Goal: Check status: Check status

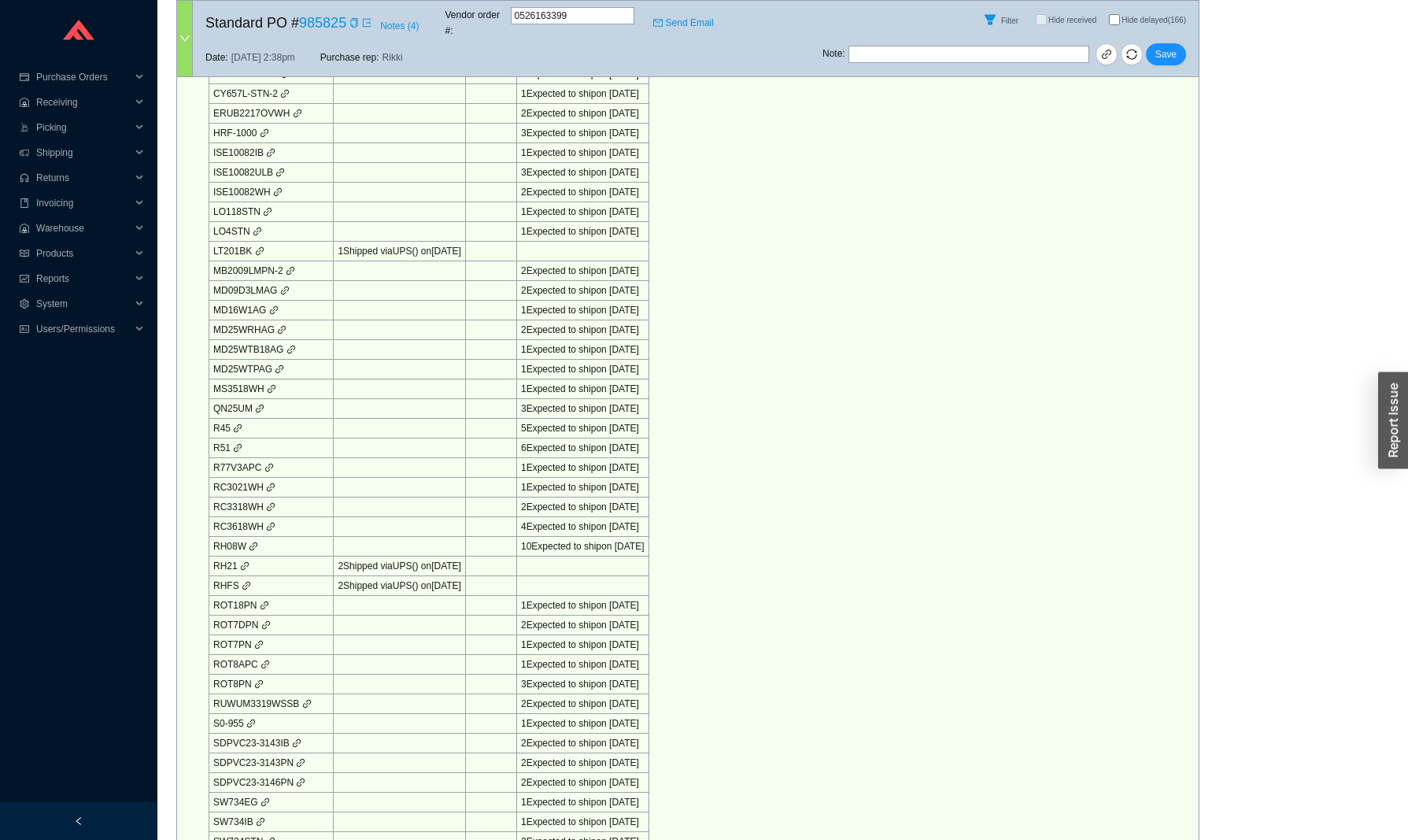
scroll to position [1334, 0]
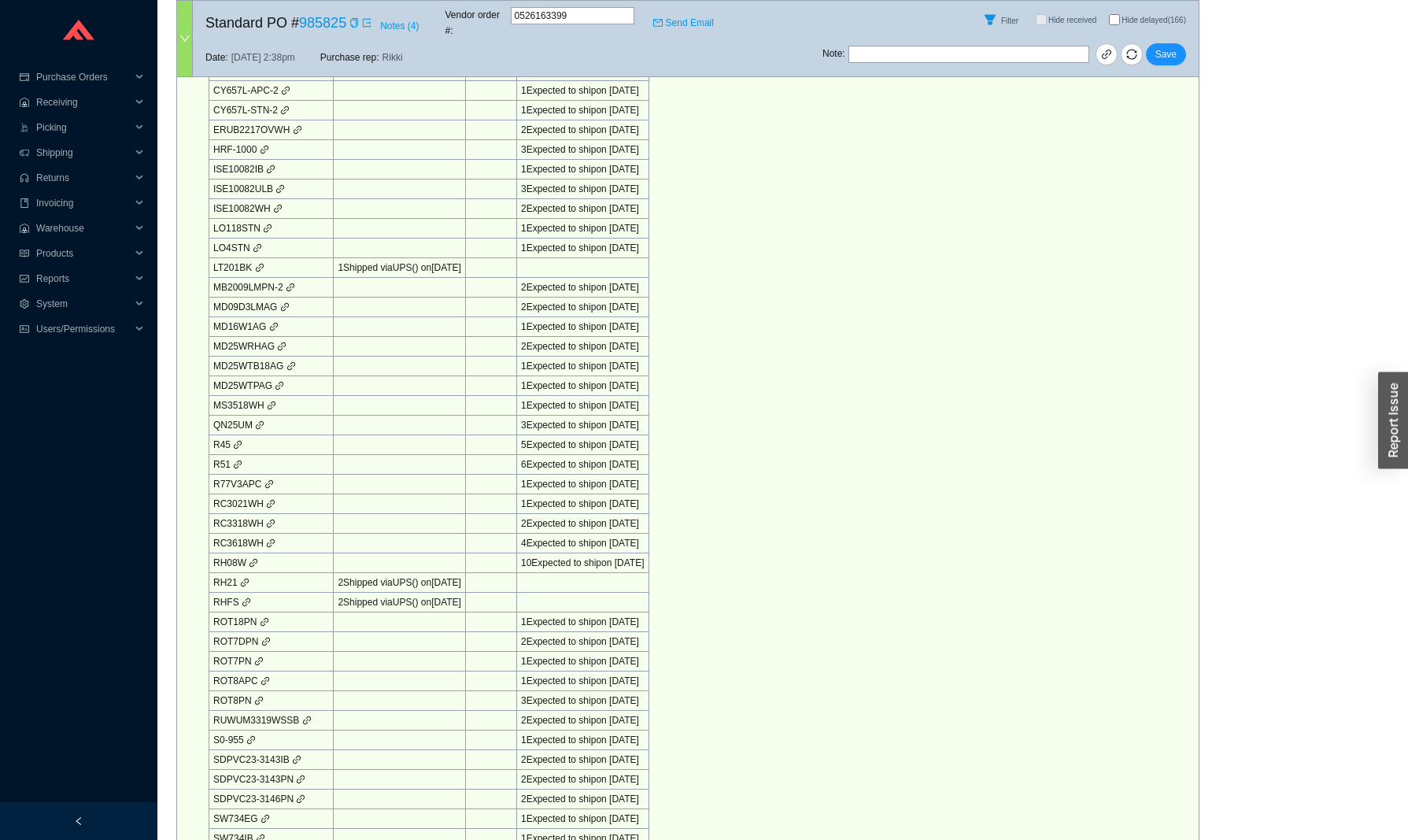
drag, startPoint x: 495, startPoint y: 252, endPoint x: 332, endPoint y: 252, distance: 163.0
click at [332, 258] on tr "LT201BK 1 Shipped via UPS ( ) on [DATE]" at bounding box center [429, 268] width 440 height 20
click at [644, 280] on div "2 Expected to ship on [DATE]" at bounding box center [583, 287] width 123 height 16
click at [416, 298] on td at bounding box center [400, 308] width 132 height 20
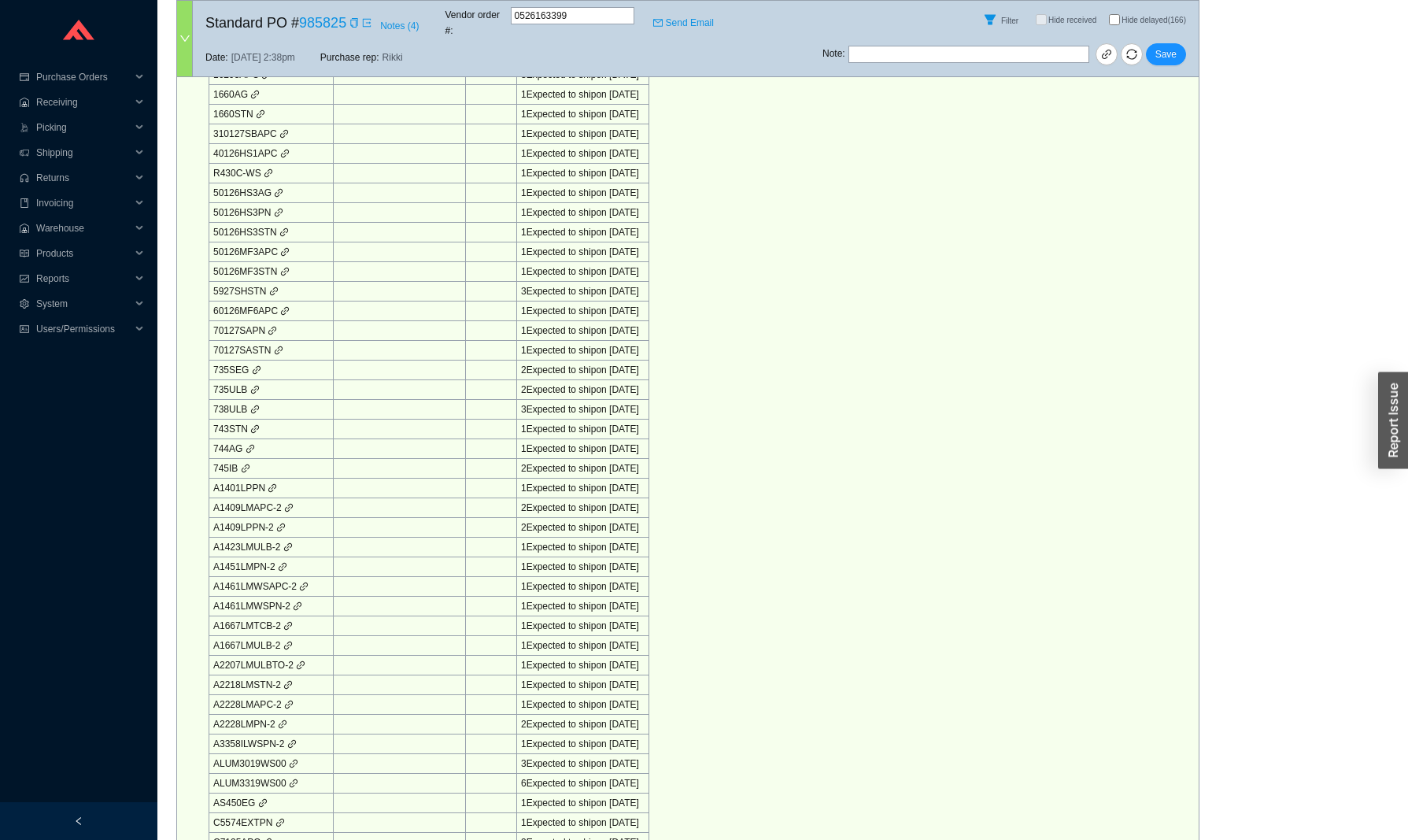
scroll to position [999, 0]
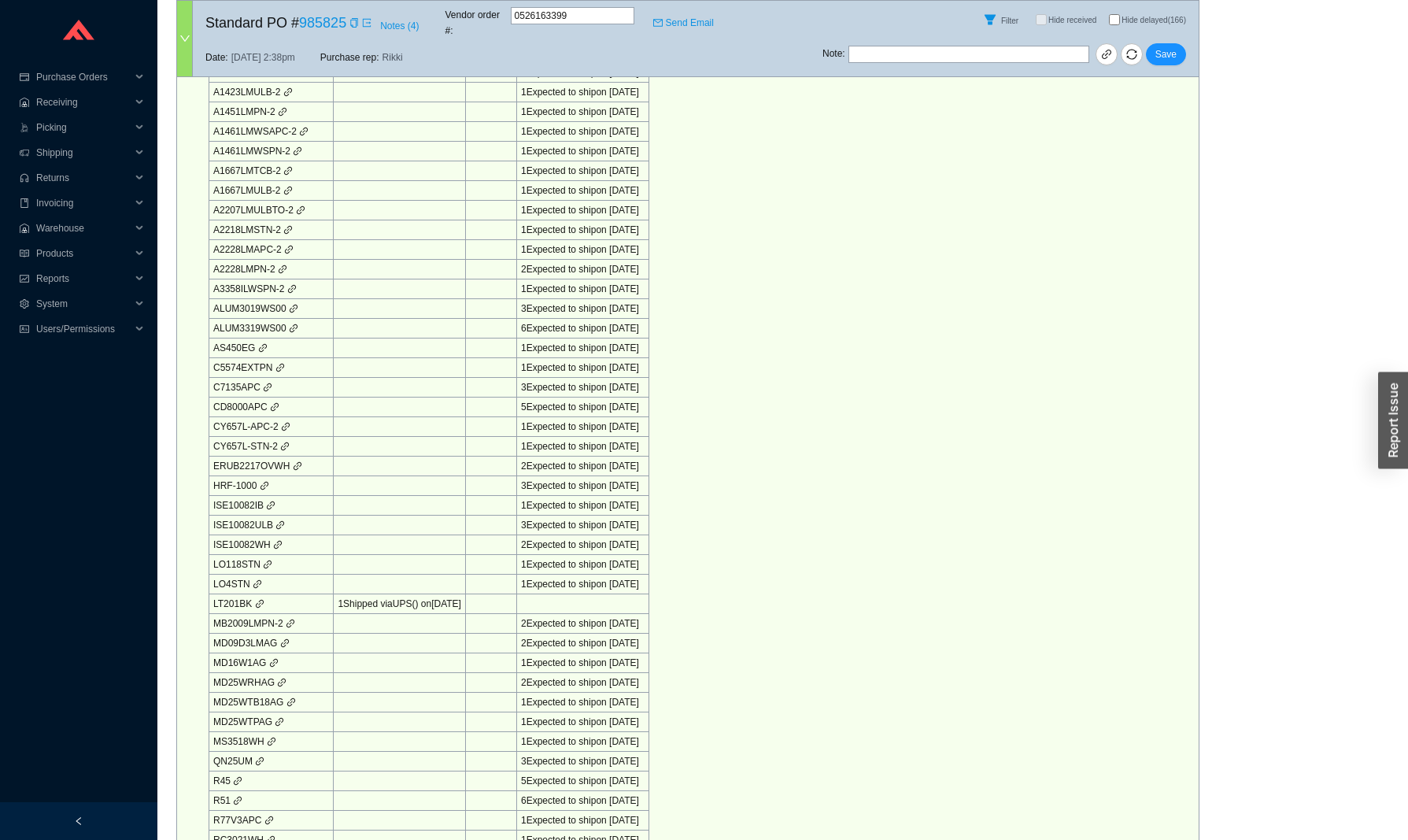
click at [239, 594] on td "LT201BK" at bounding box center [271, 604] width 124 height 20
copy td "LT201BK"
click at [230, 594] on td "LT201BK" at bounding box center [271, 604] width 124 height 20
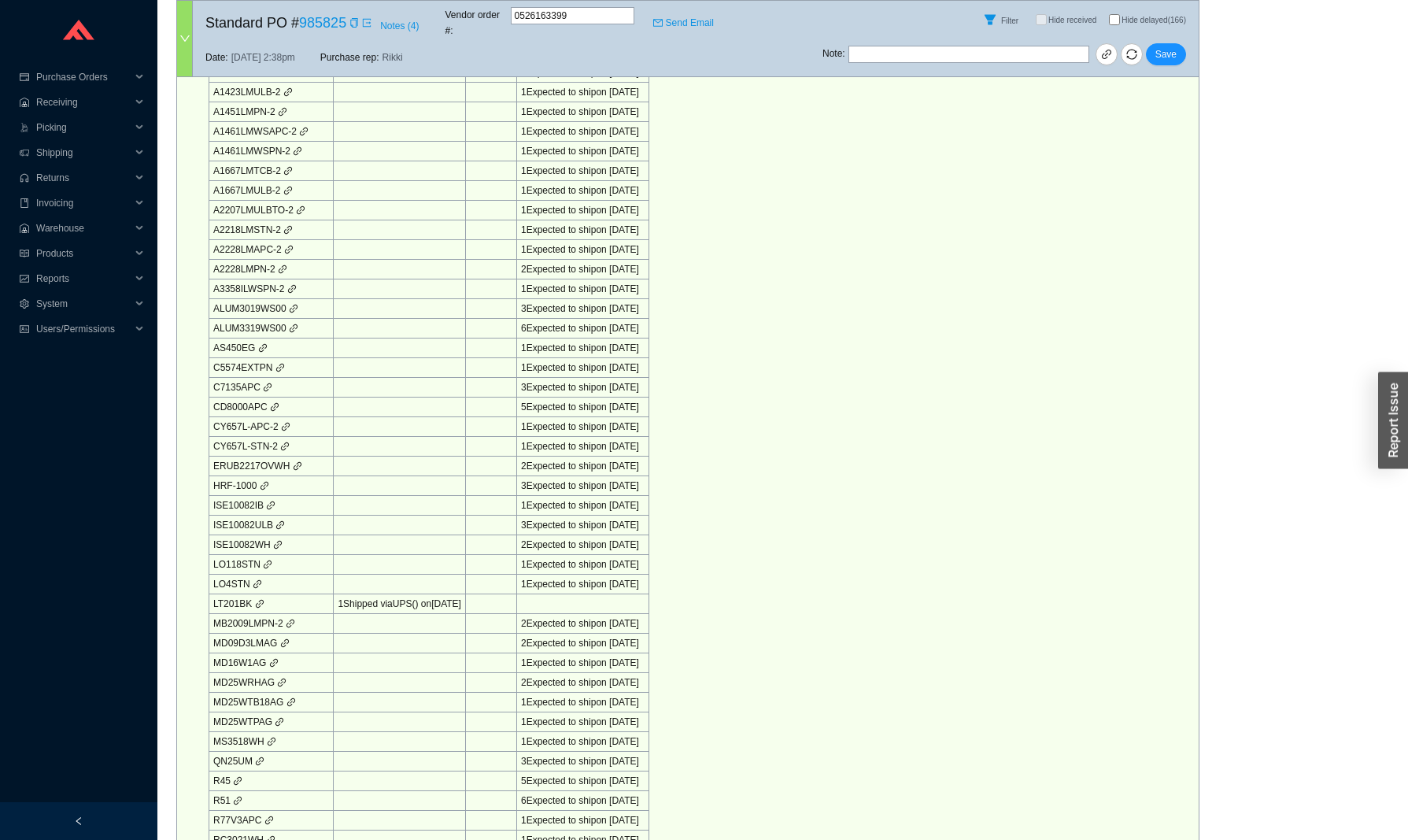
click at [256, 579] on icon "link" at bounding box center [257, 583] width 9 height 9
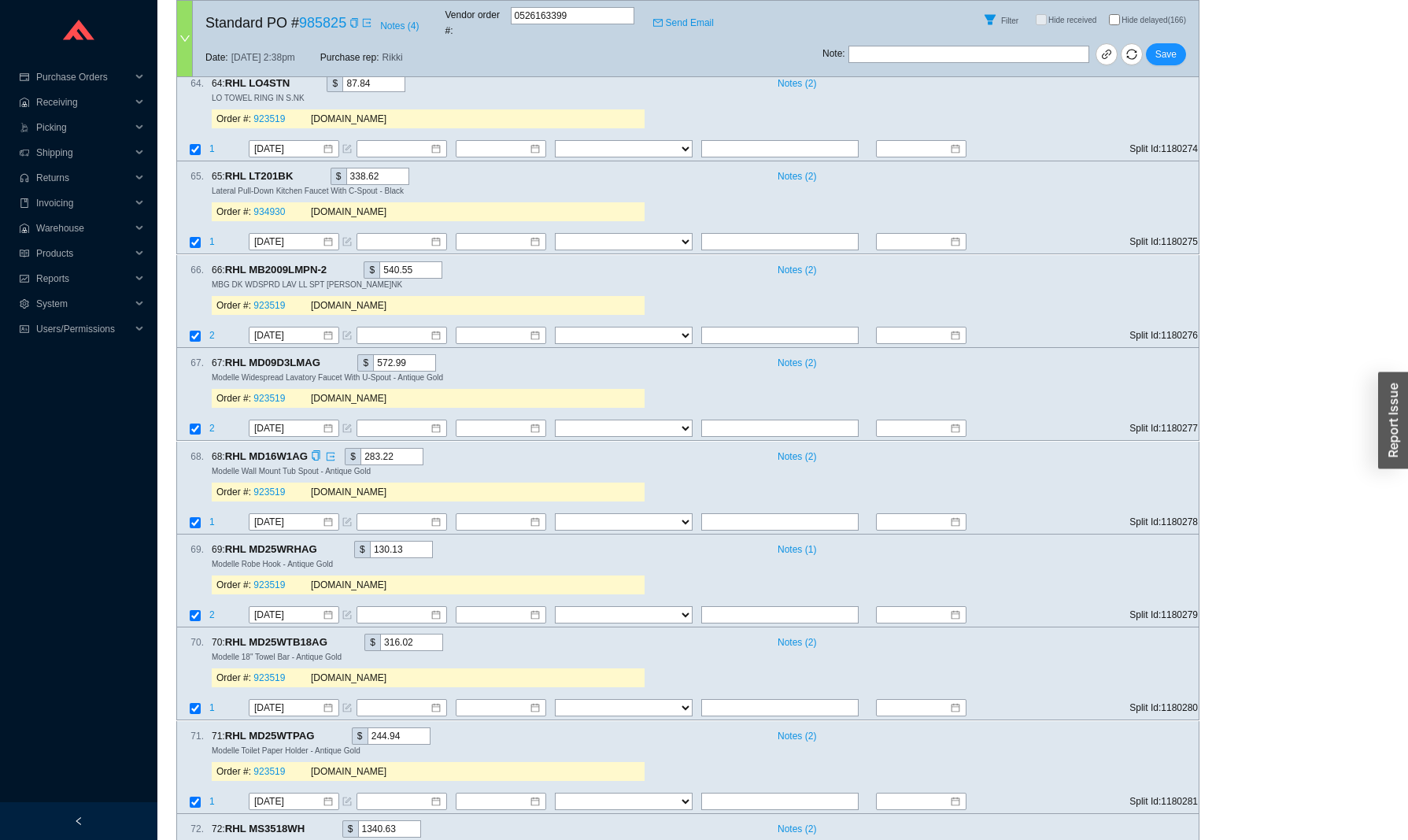
scroll to position [8871, 0]
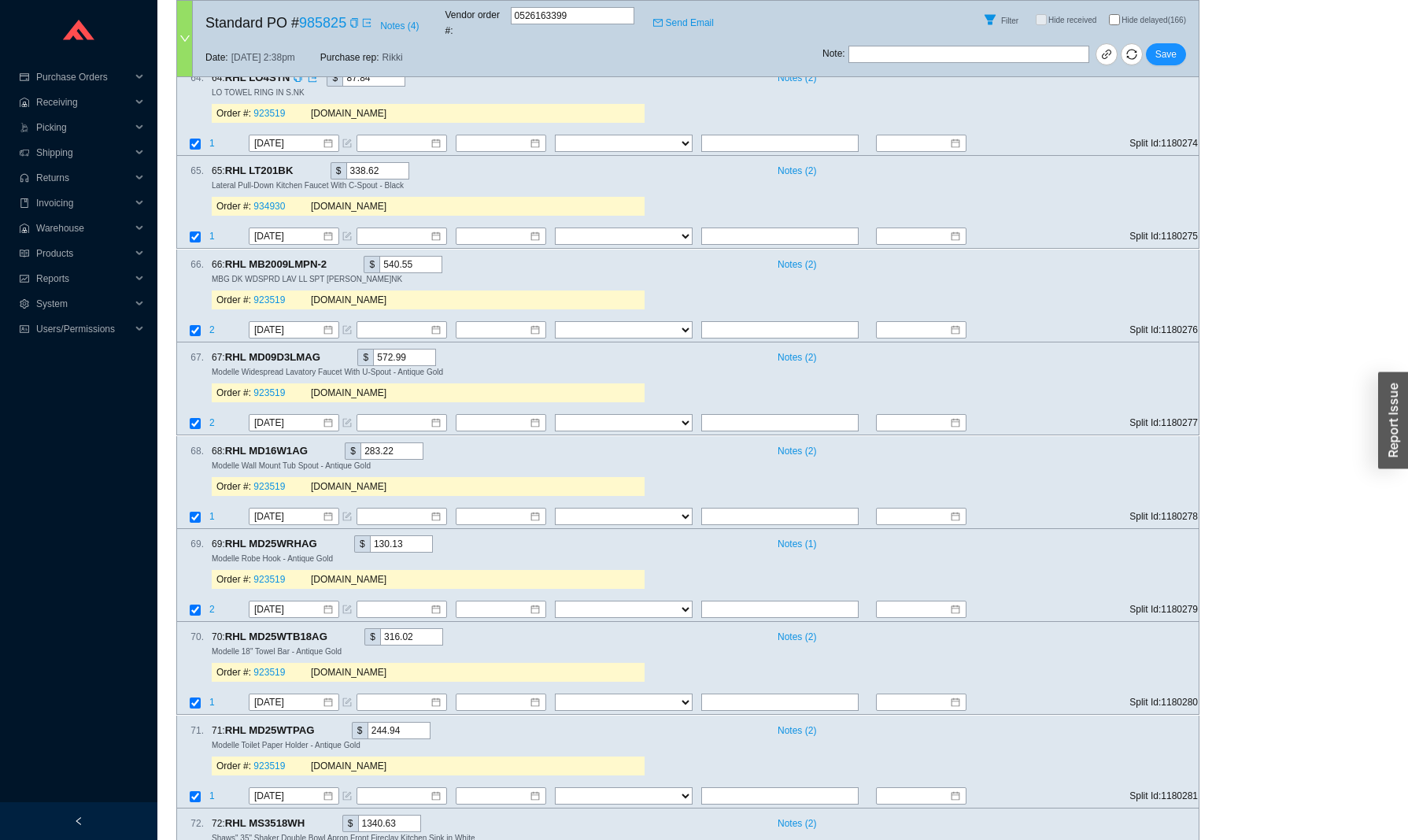
click at [276, 86] on span "RHL LO4STN" at bounding box center [265, 77] width 79 height 17
copy span "LO4STN"
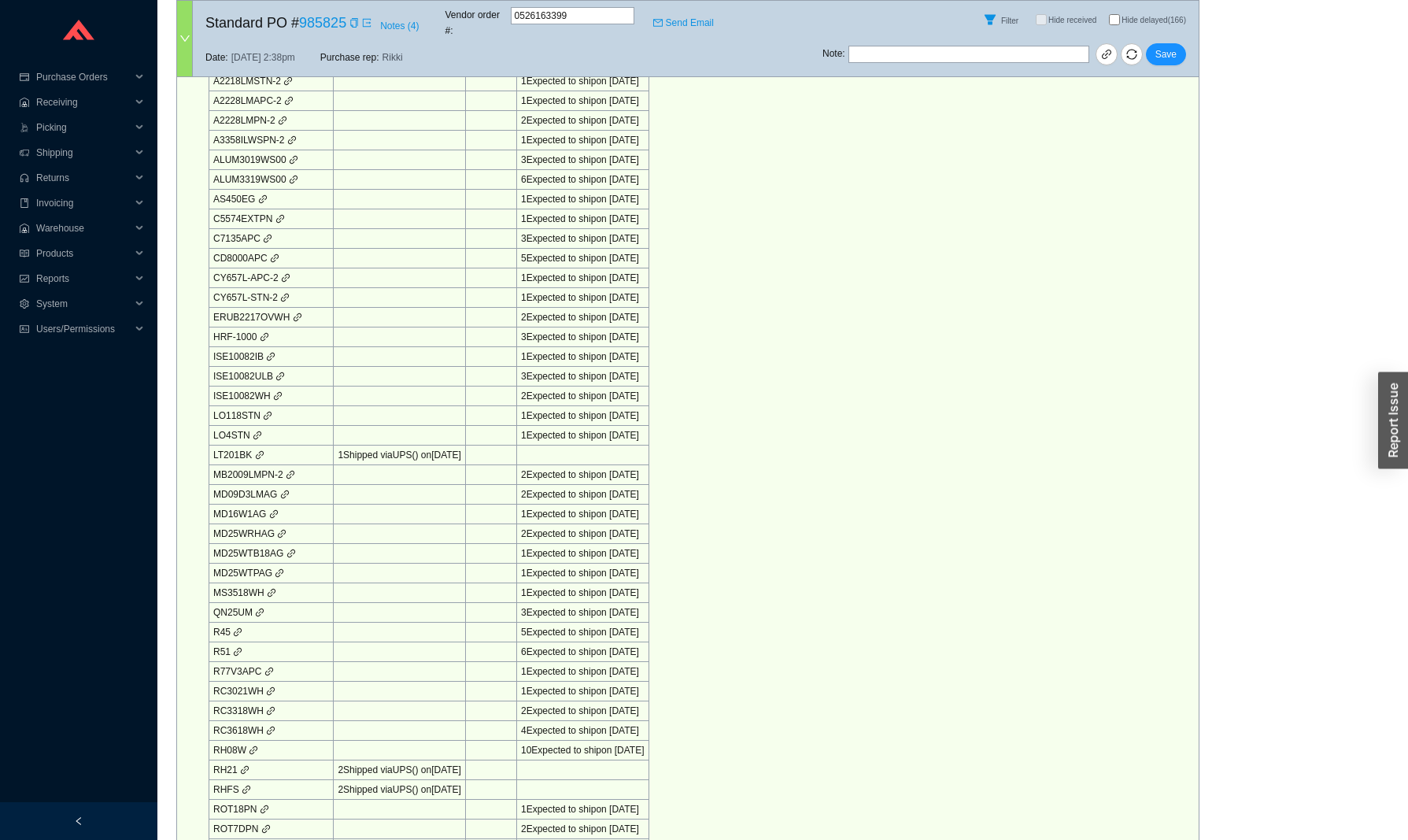
click at [239, 445] on td "LT201BK" at bounding box center [271, 455] width 124 height 20
